Goal: Task Accomplishment & Management: Complete application form

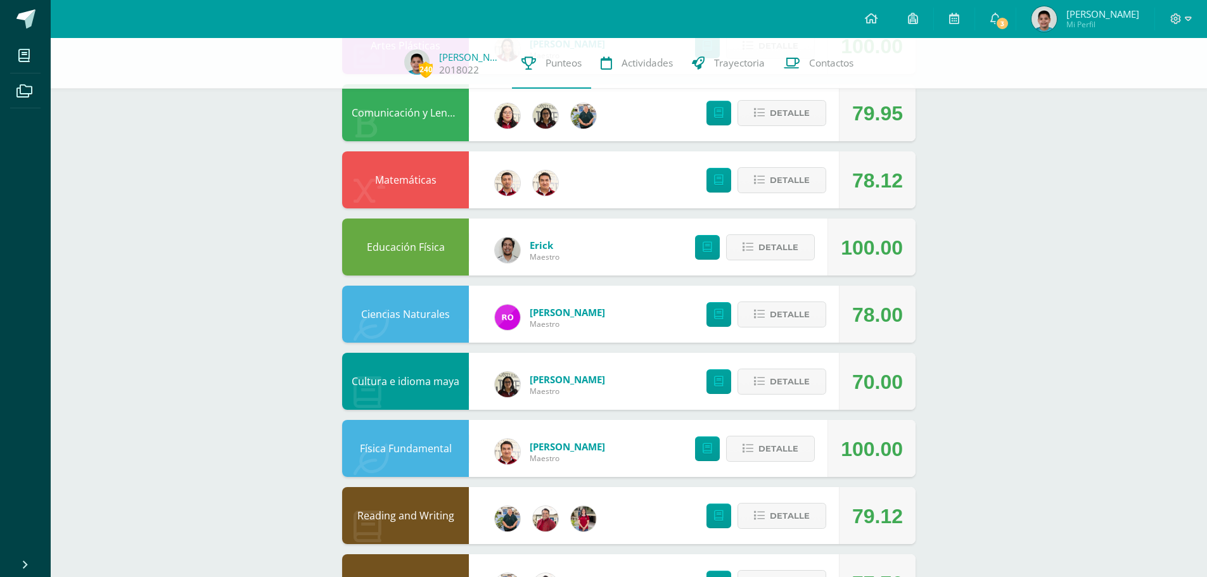
scroll to position [317, 0]
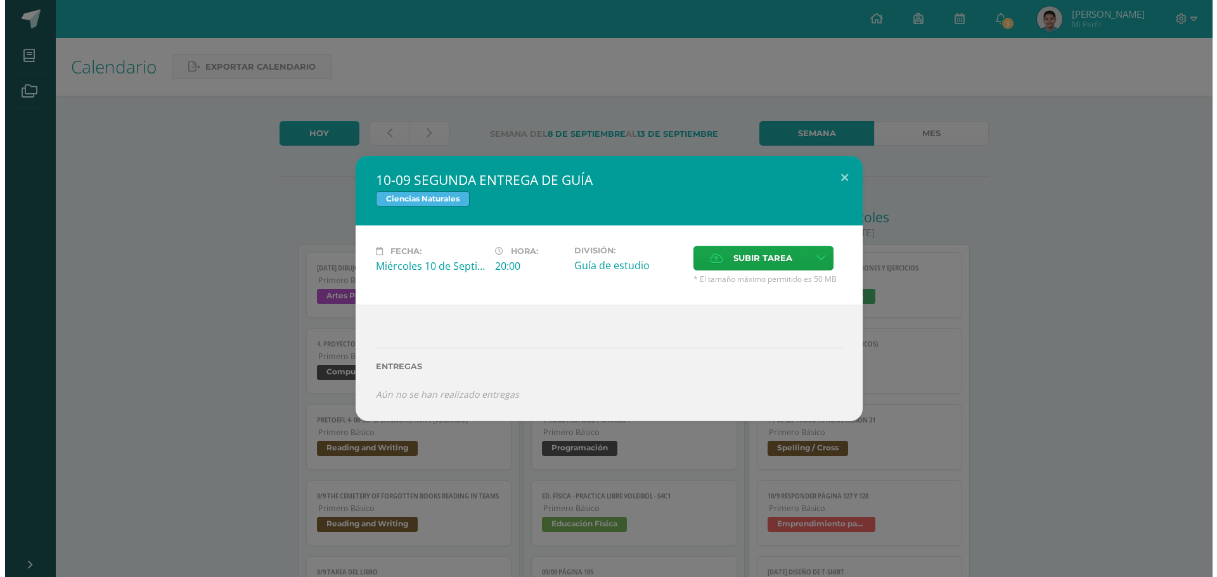
scroll to position [373, 0]
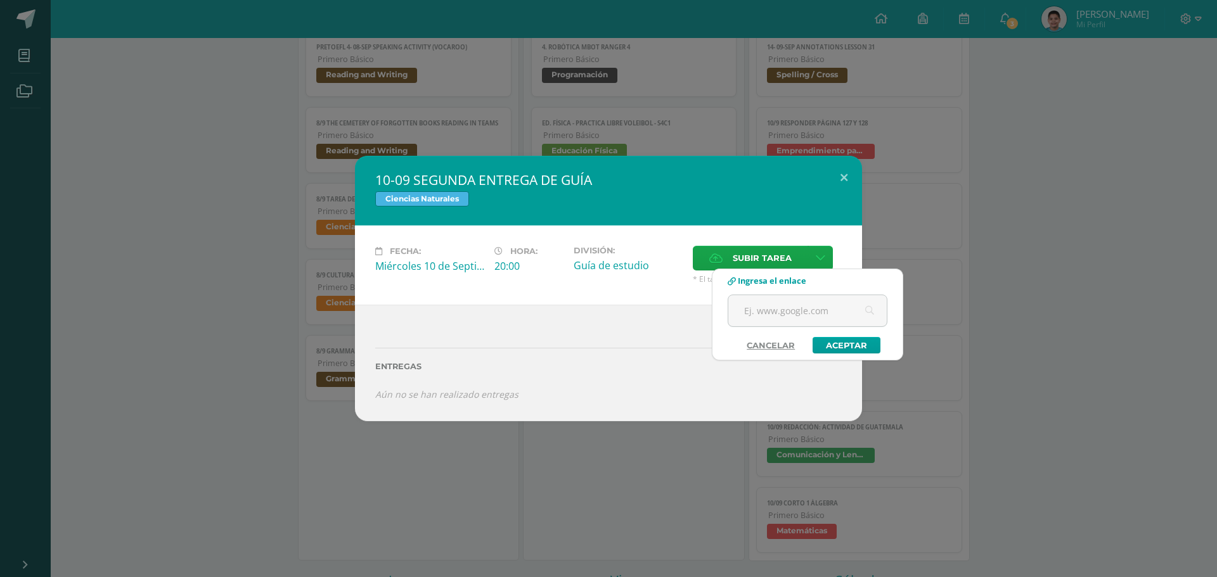
click at [795, 304] on input "text" at bounding box center [807, 310] width 158 height 31
type input "[URL][DOMAIN_NAME]"
click at [841, 346] on link "Aceptar" at bounding box center [846, 345] width 68 height 16
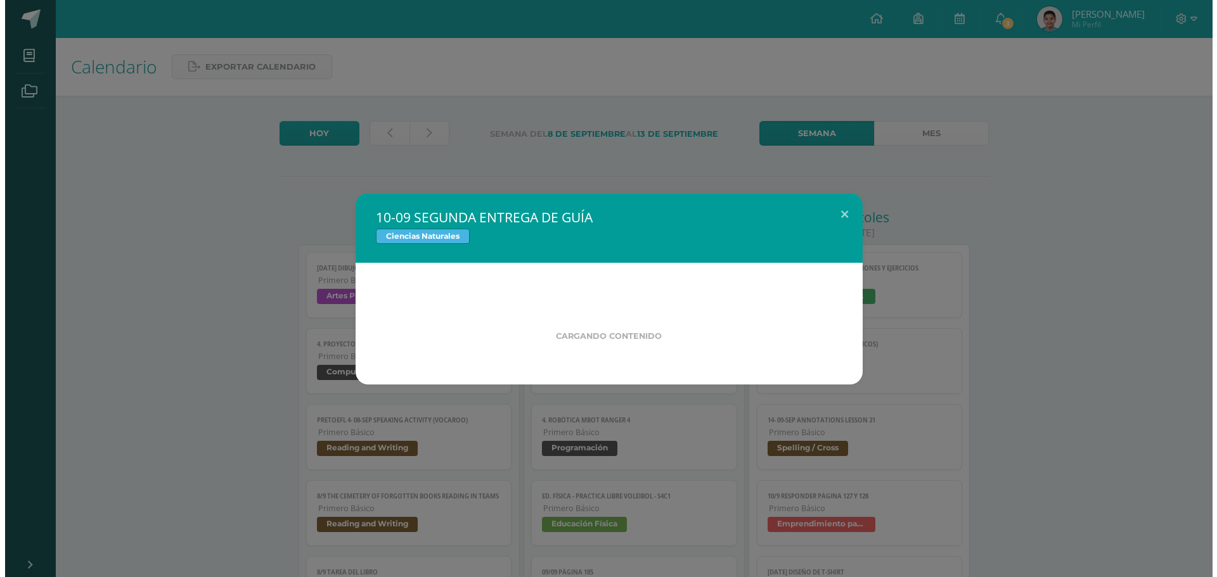
scroll to position [371, 0]
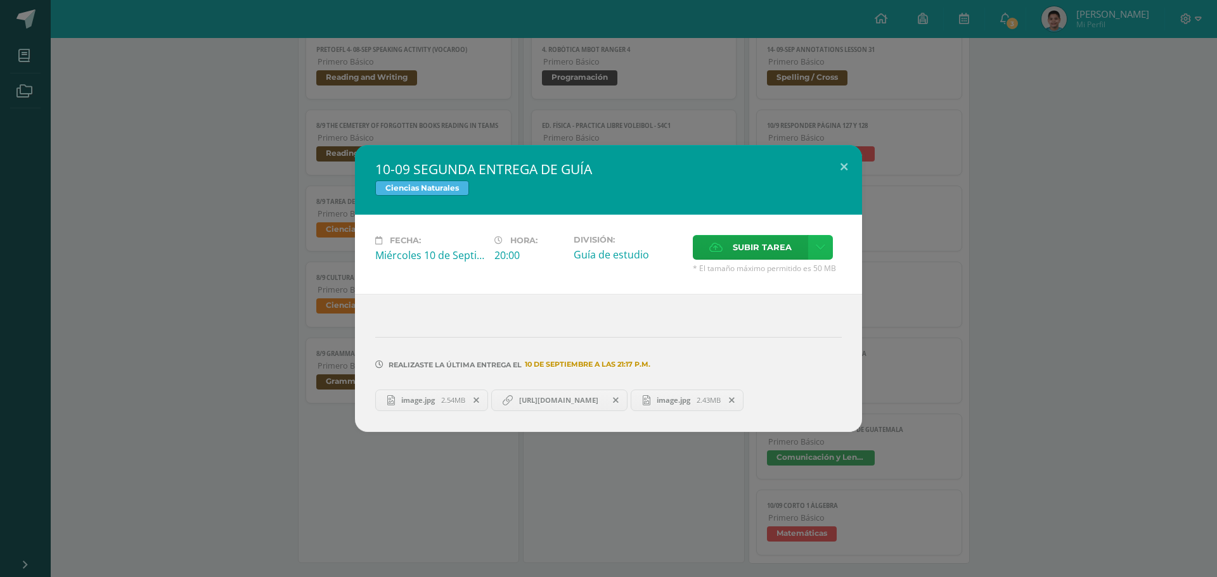
click at [819, 249] on icon at bounding box center [821, 247] width 10 height 11
click at [797, 284] on link "Subir enlace" at bounding box center [775, 275] width 127 height 20
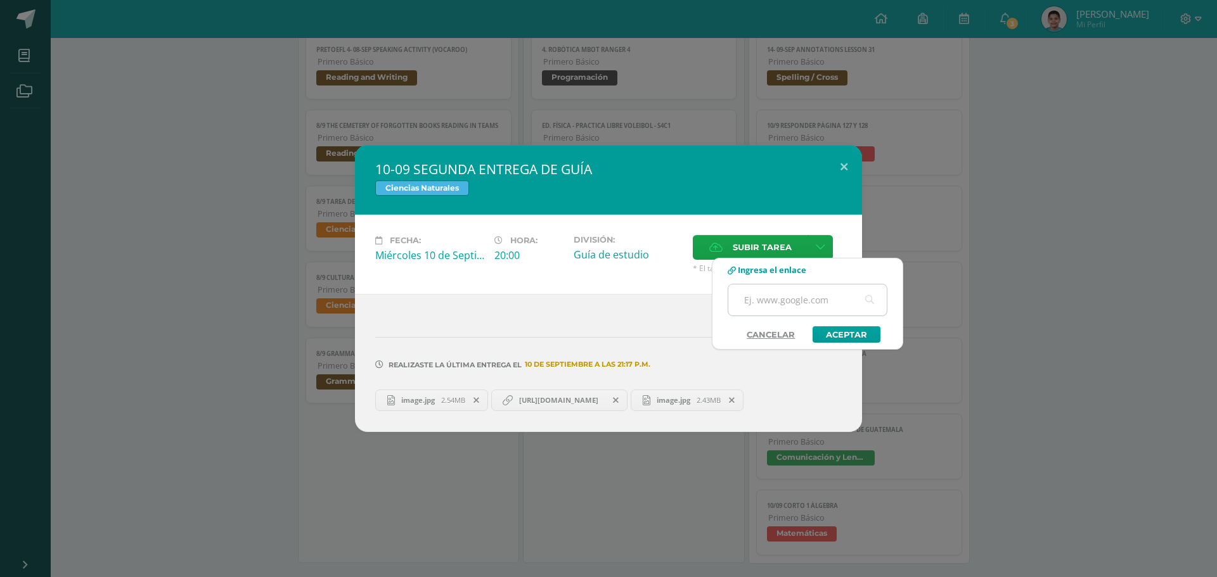
click at [814, 313] on input "text" at bounding box center [807, 300] width 158 height 31
type input "v"
paste input "[URL][DOMAIN_NAME]"
click at [814, 334] on link "Aceptar" at bounding box center [846, 334] width 68 height 16
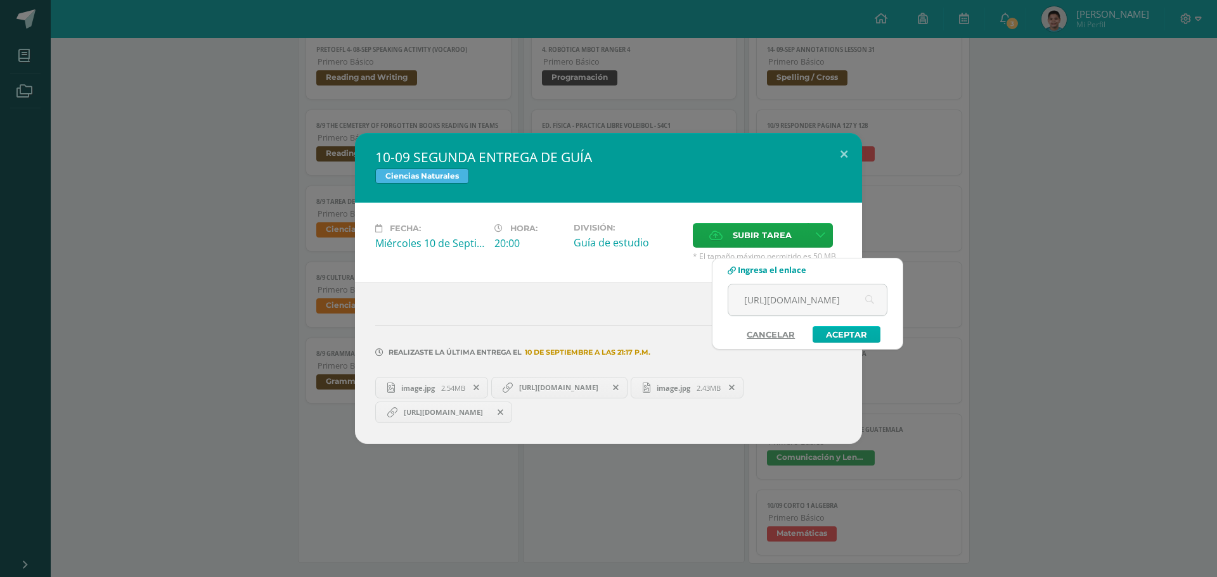
click at [840, 335] on link "Aceptar" at bounding box center [846, 334] width 68 height 16
click at [774, 335] on link "Cancelar" at bounding box center [771, 334] width 74 height 16
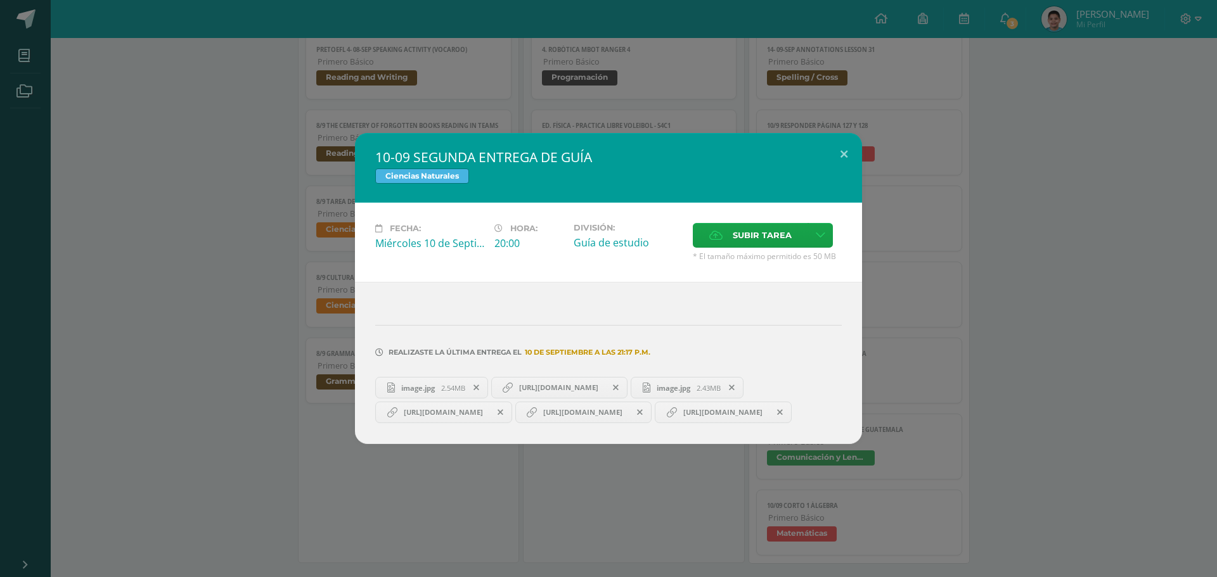
click at [557, 383] on span "[URL][DOMAIN_NAME]" at bounding box center [559, 388] width 92 height 10
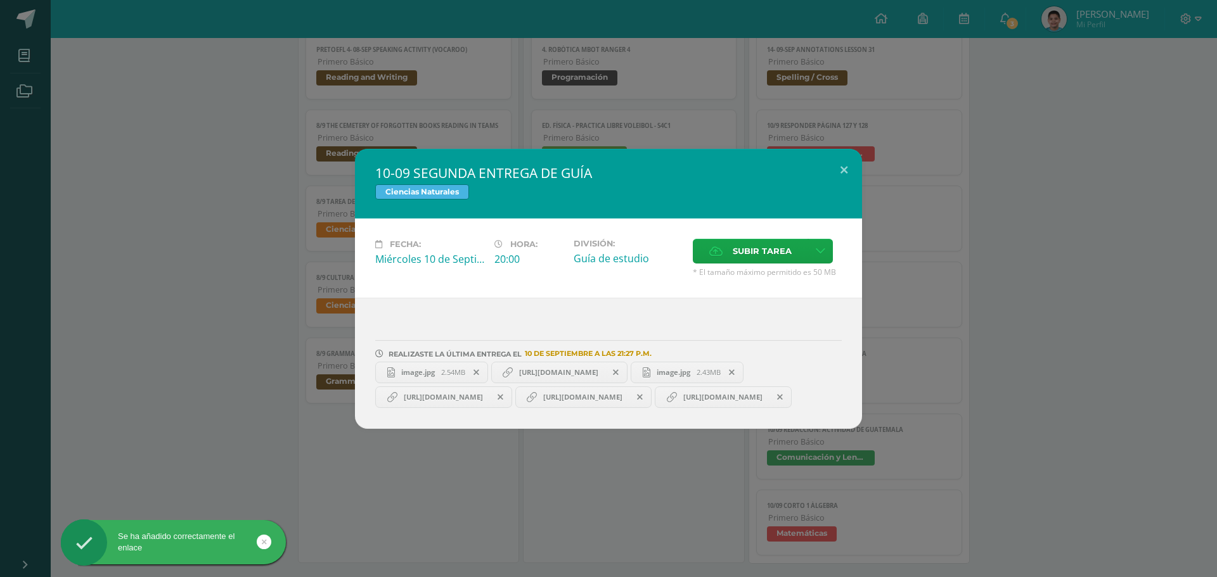
click at [503, 393] on icon at bounding box center [500, 397] width 6 height 9
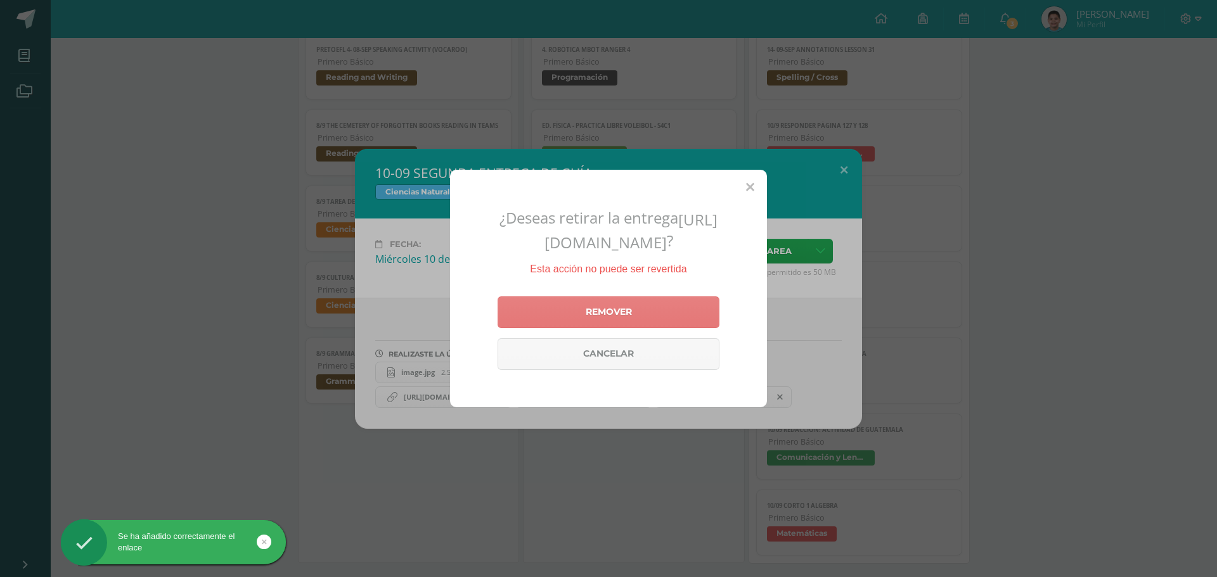
click at [572, 324] on link "Remover" at bounding box center [608, 313] width 222 height 32
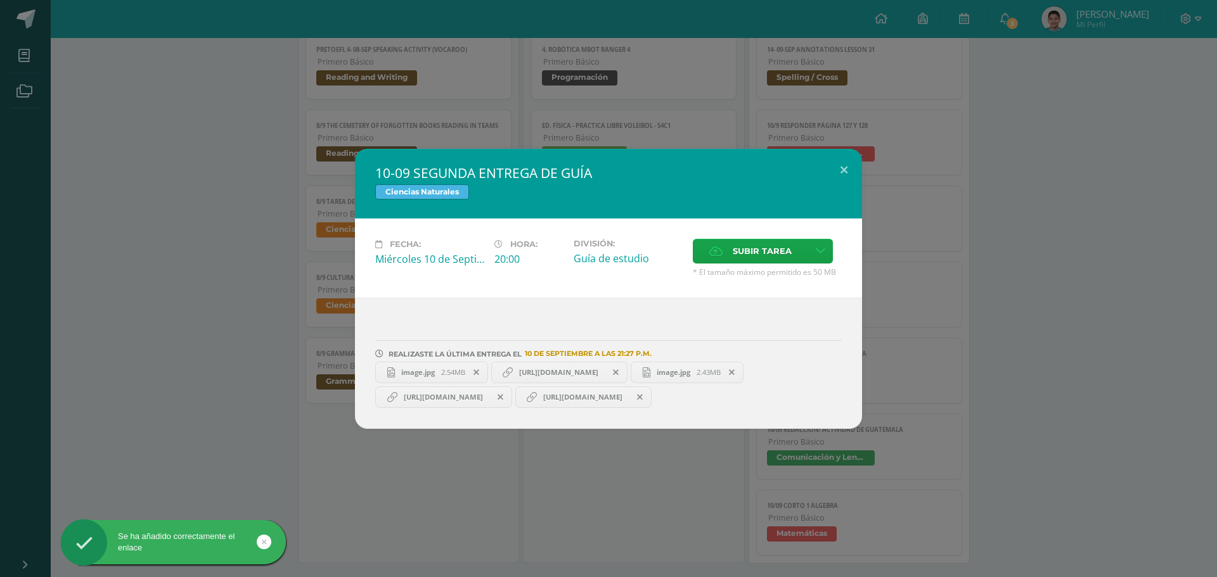
click at [503, 396] on icon at bounding box center [500, 397] width 6 height 9
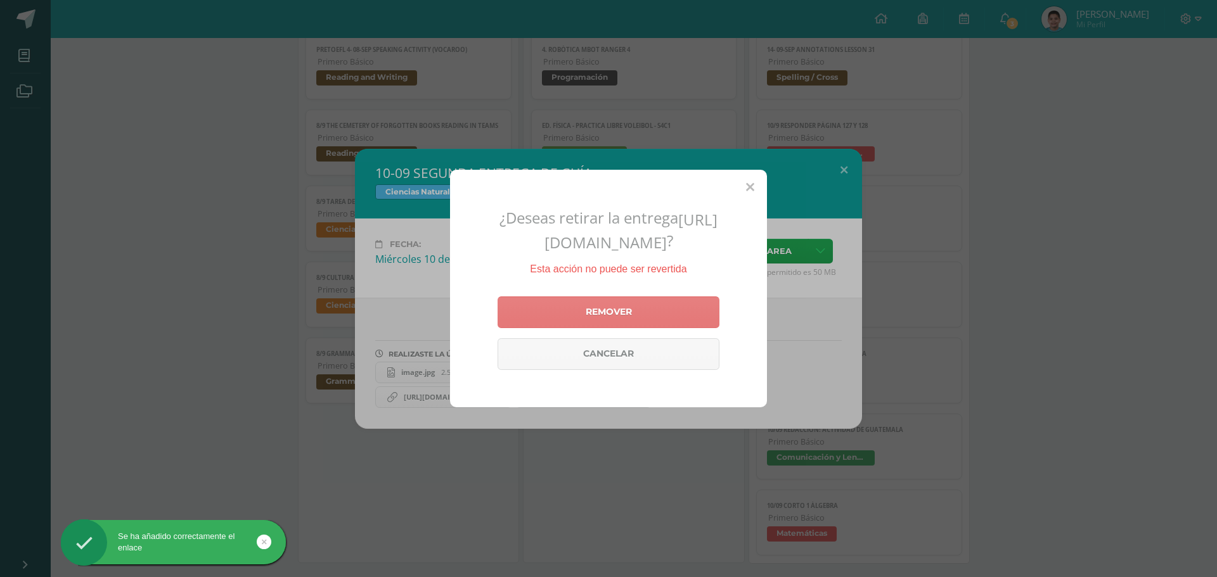
click at [574, 328] on link "Remover" at bounding box center [608, 313] width 222 height 32
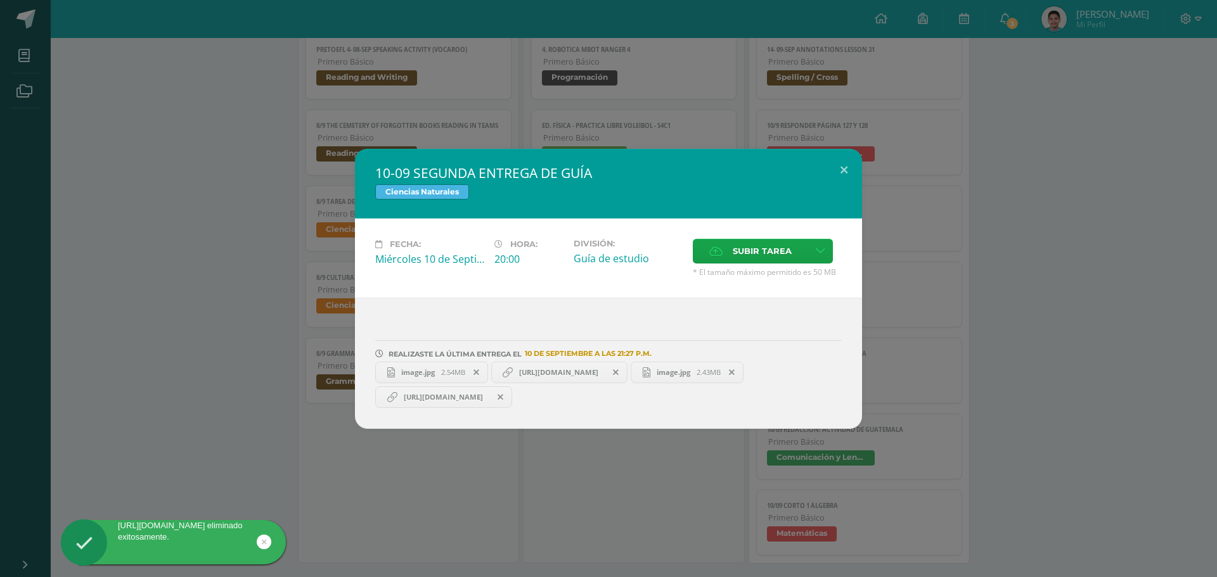
click at [503, 399] on icon at bounding box center [500, 397] width 6 height 9
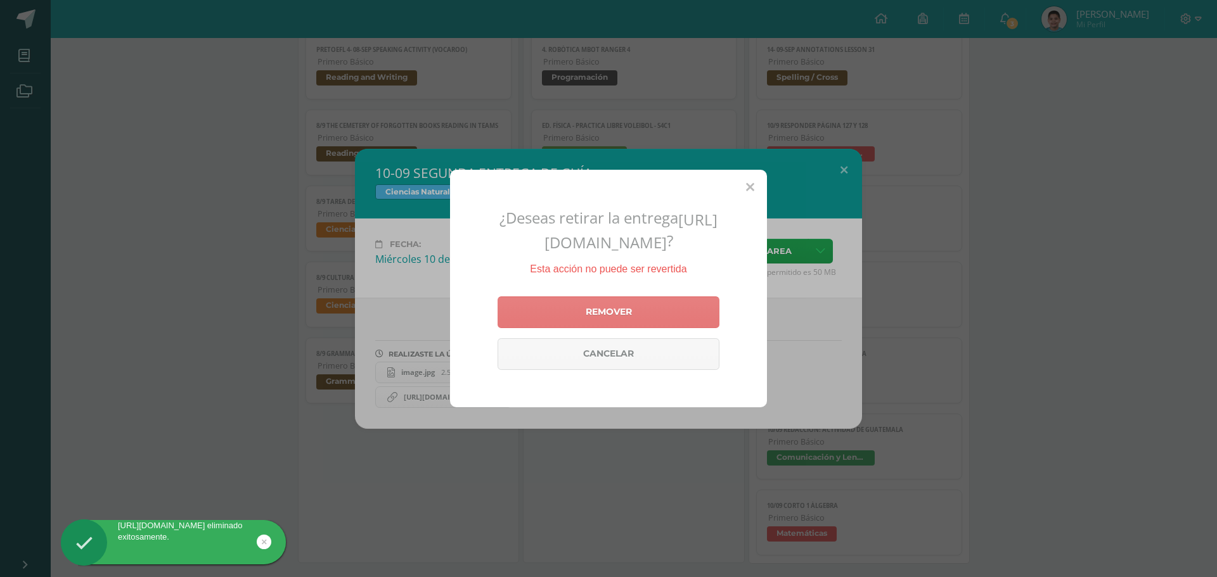
click at [613, 319] on link "Remover" at bounding box center [608, 313] width 222 height 32
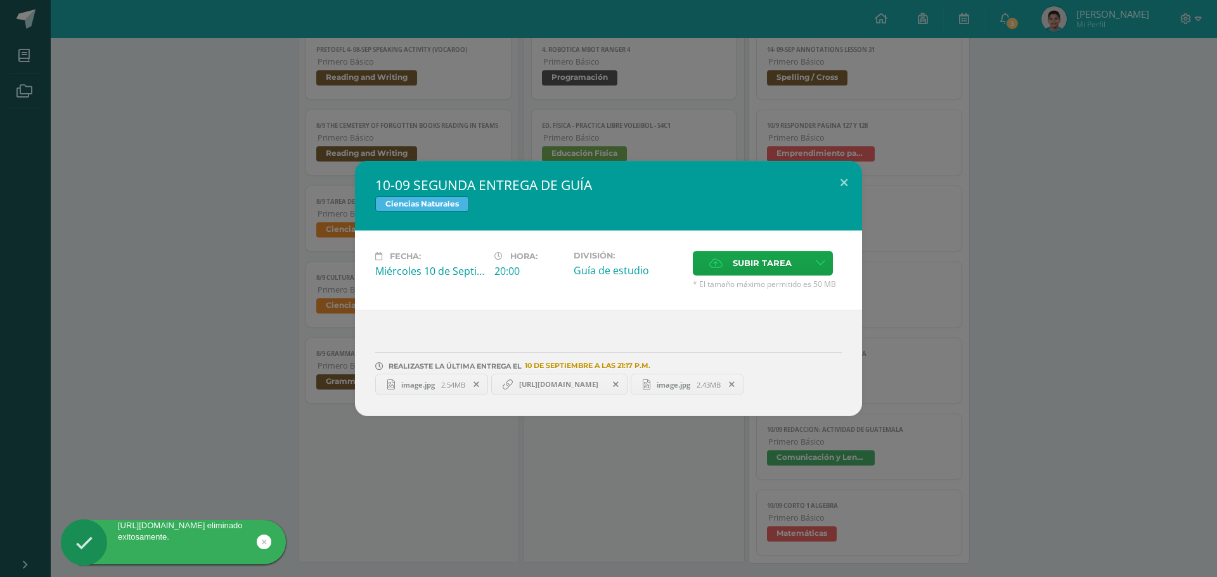
click at [577, 394] on link "[URL][DOMAIN_NAME]" at bounding box center [559, 385] width 137 height 22
click at [826, 270] on link at bounding box center [820, 263] width 25 height 25
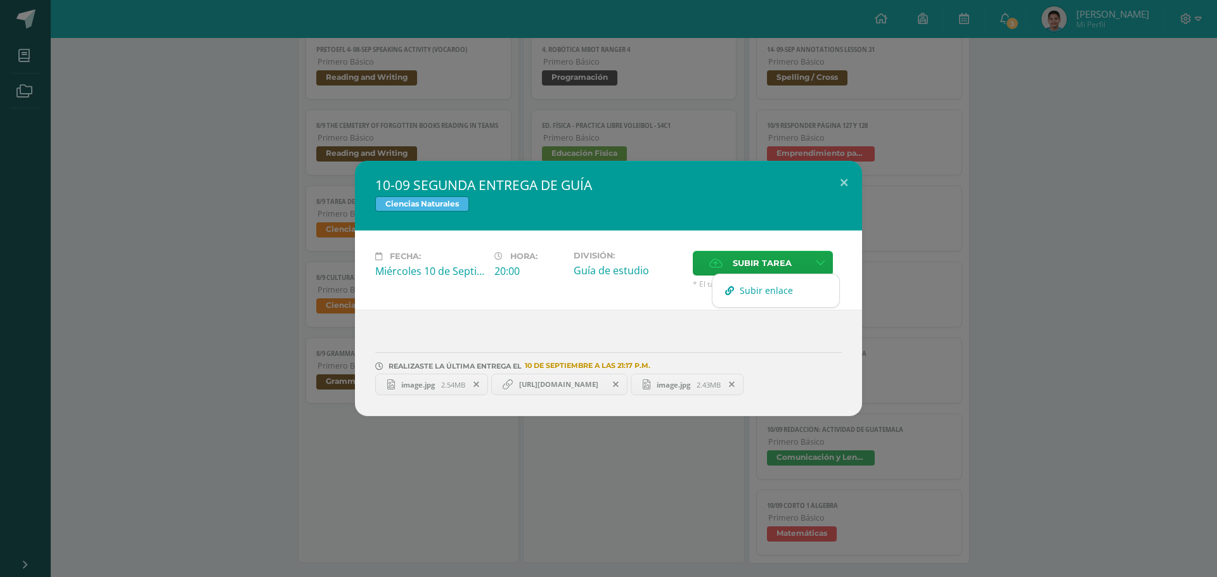
click at [794, 297] on link "Subir enlace" at bounding box center [775, 291] width 127 height 20
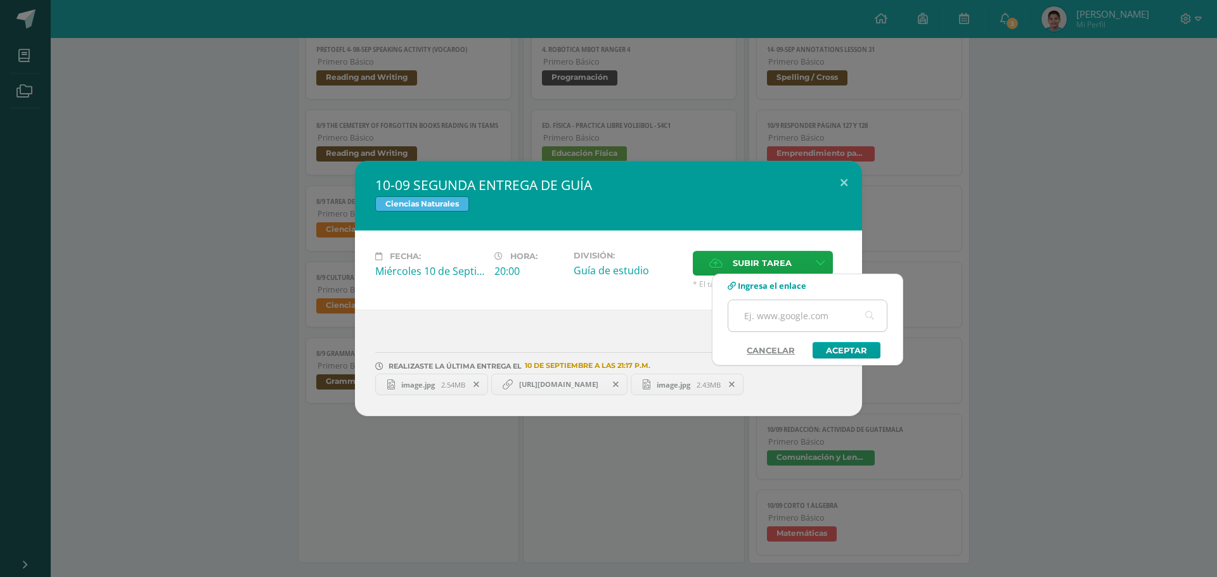
click at [812, 308] on input "text" at bounding box center [807, 315] width 158 height 31
click at [824, 322] on input "text" at bounding box center [807, 315] width 158 height 31
paste input "[URL][DOMAIN_NAME]"
type input "[URL][DOMAIN_NAME]"
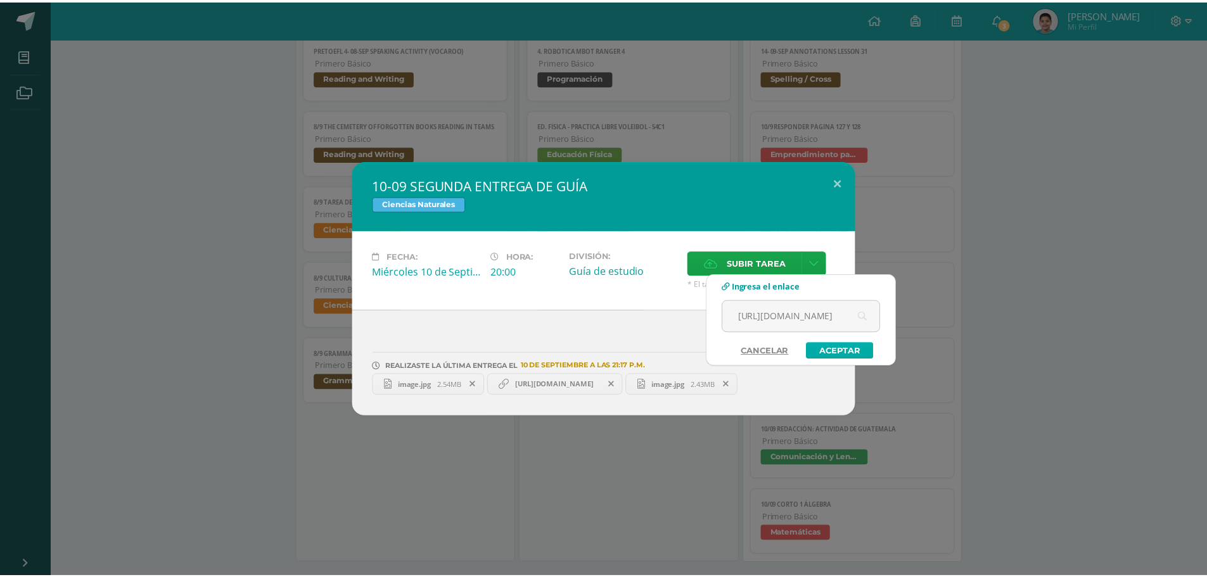
scroll to position [0, 0]
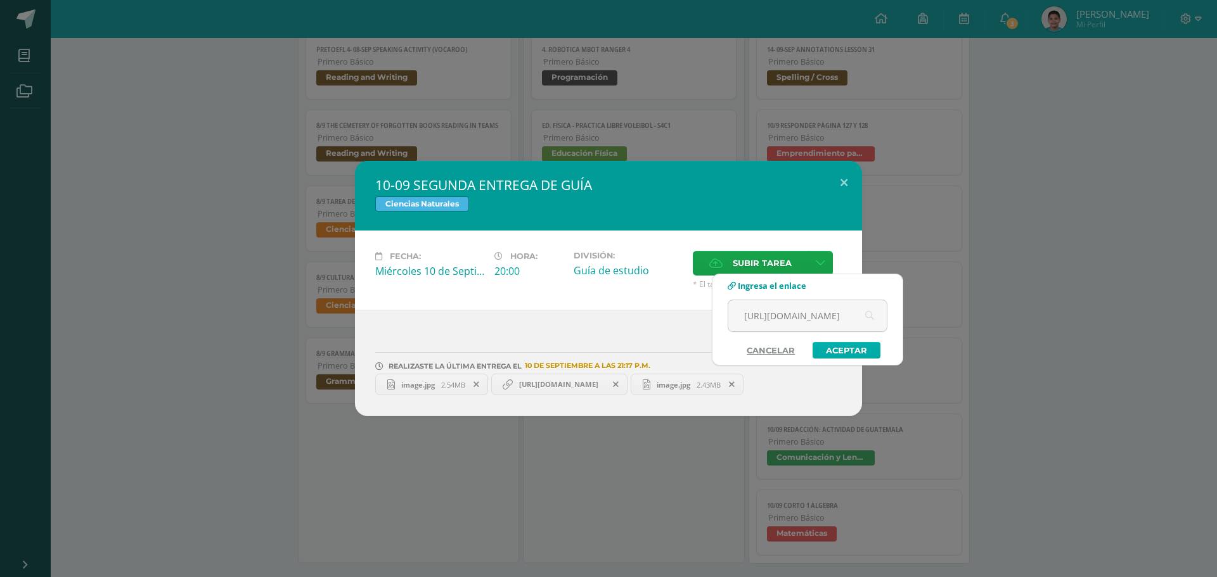
click at [851, 352] on link "Aceptar" at bounding box center [846, 350] width 68 height 16
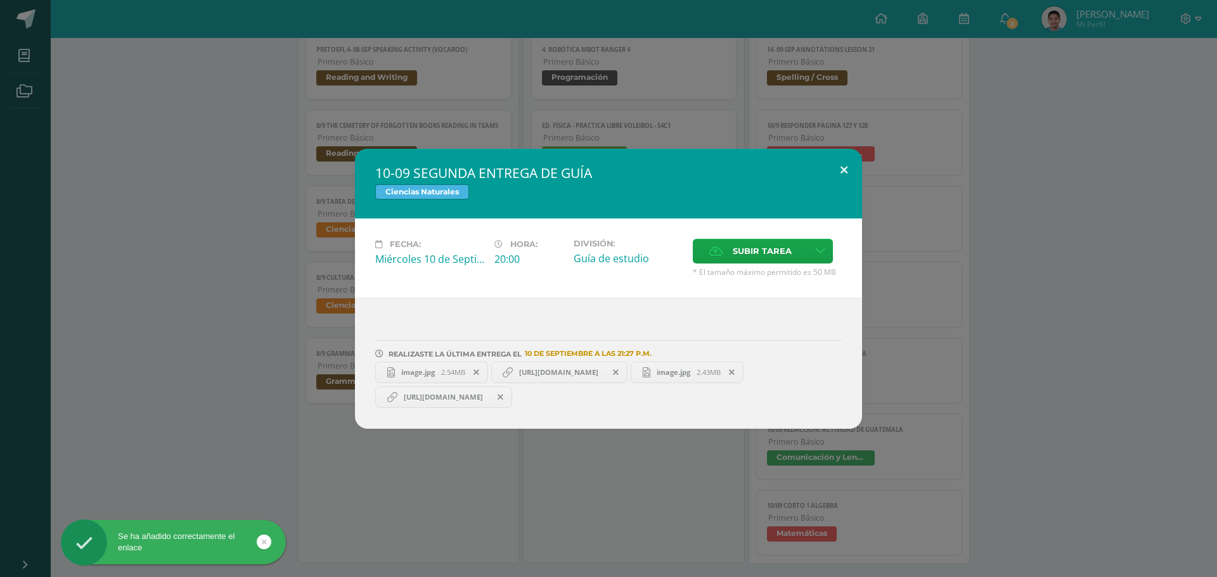
click at [852, 166] on button at bounding box center [844, 170] width 36 height 43
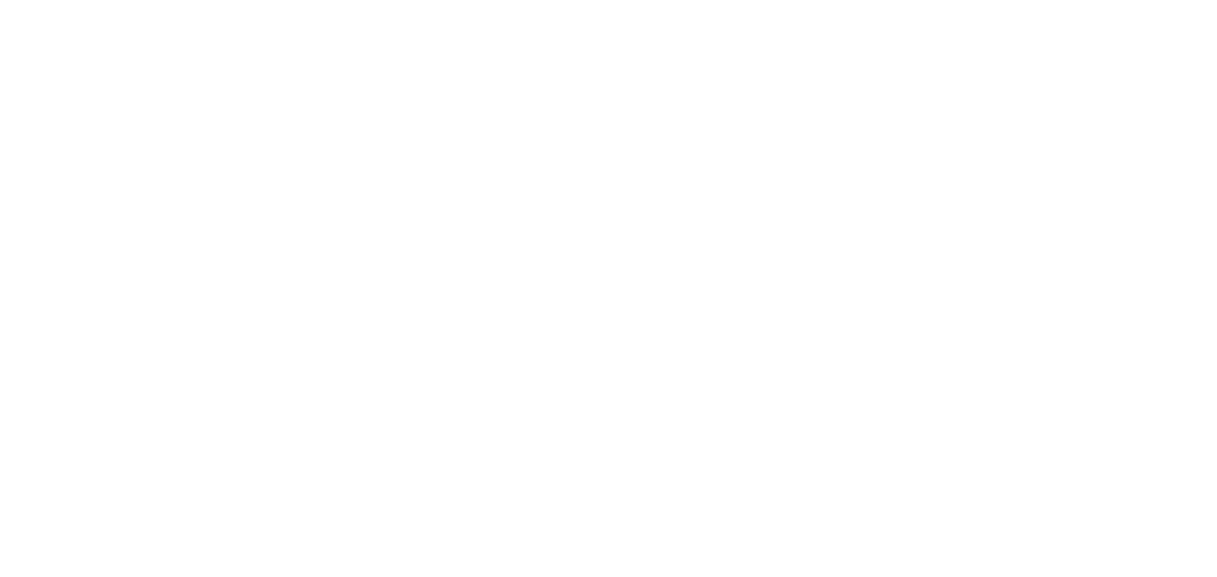
scroll to position [366, 0]
